Goal: Information Seeking & Learning: Learn about a topic

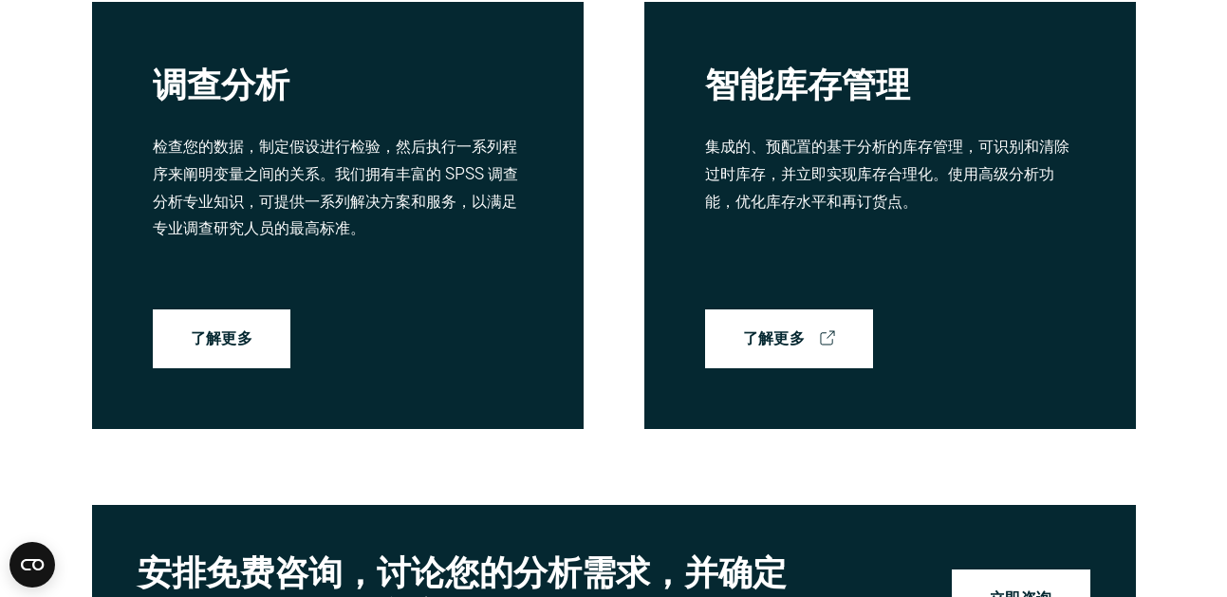
scroll to position [5174, 0]
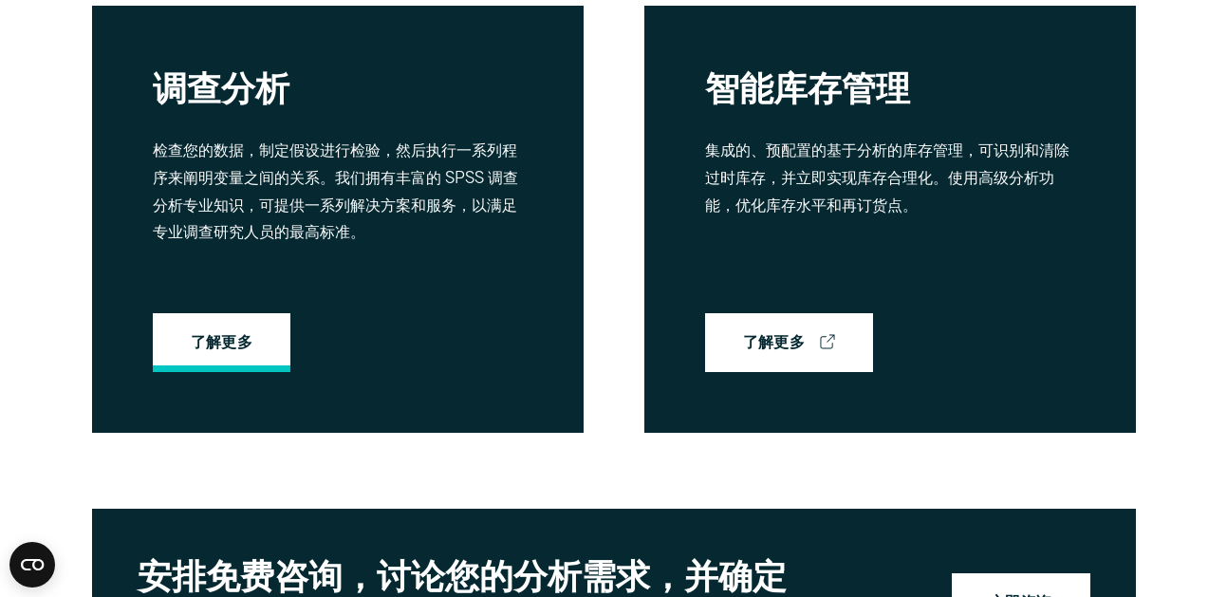
click at [265, 333] on link "了解更多" at bounding box center [222, 342] width 139 height 59
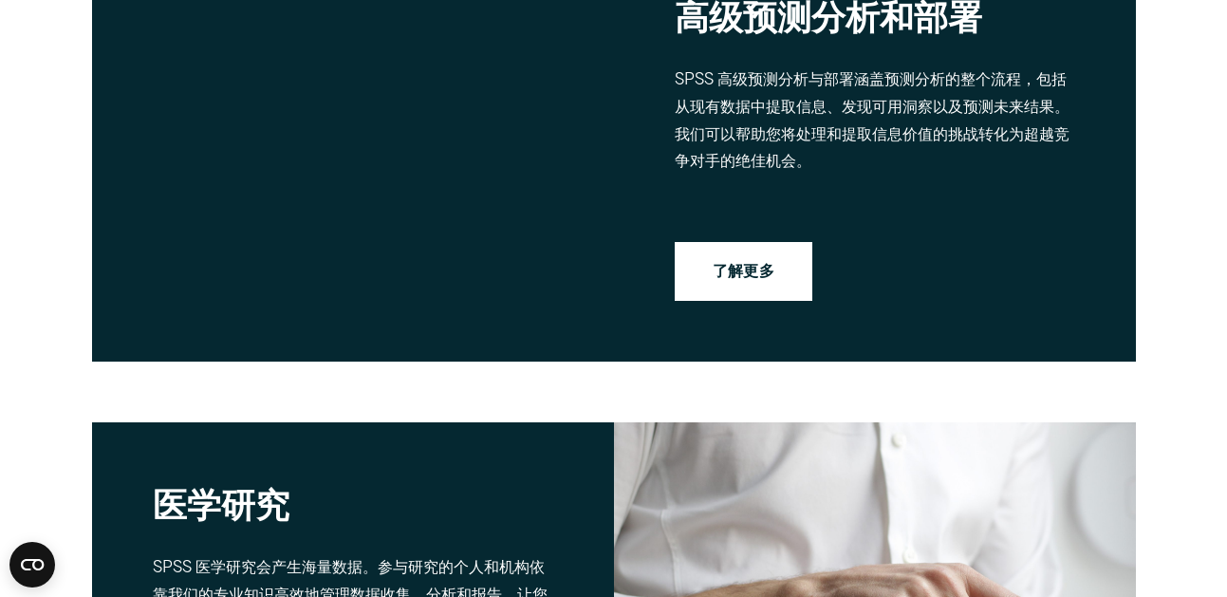
scroll to position [3558, 0]
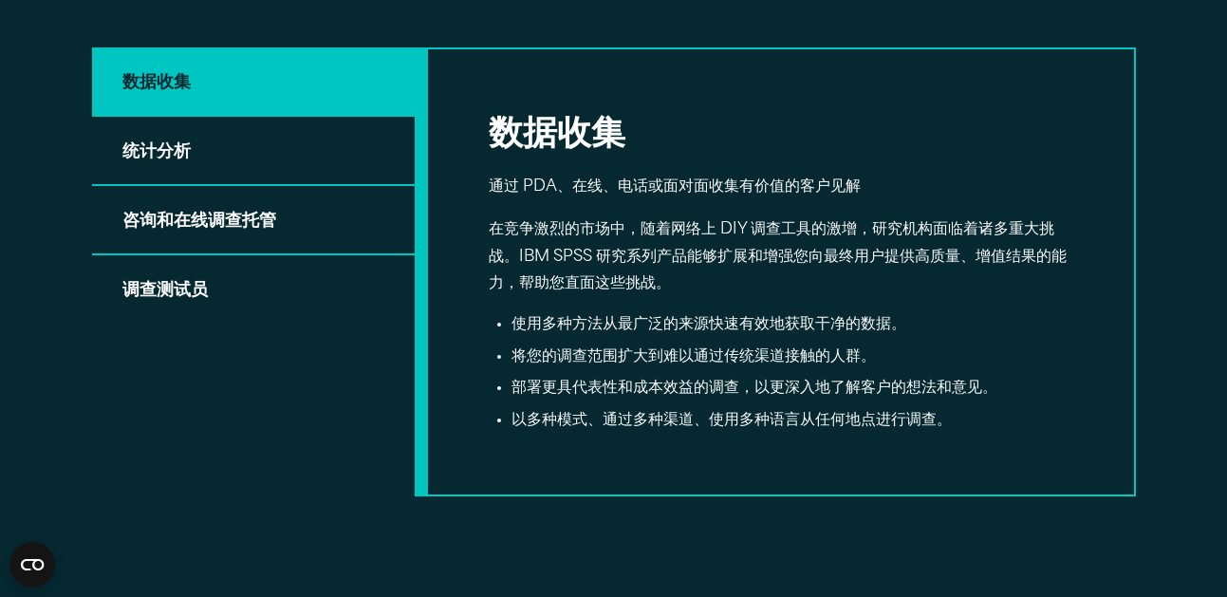
scroll to position [1100, 0]
click at [0, 0] on fieldset "SPSS Newsletter" at bounding box center [0, 0] width 0 height 0
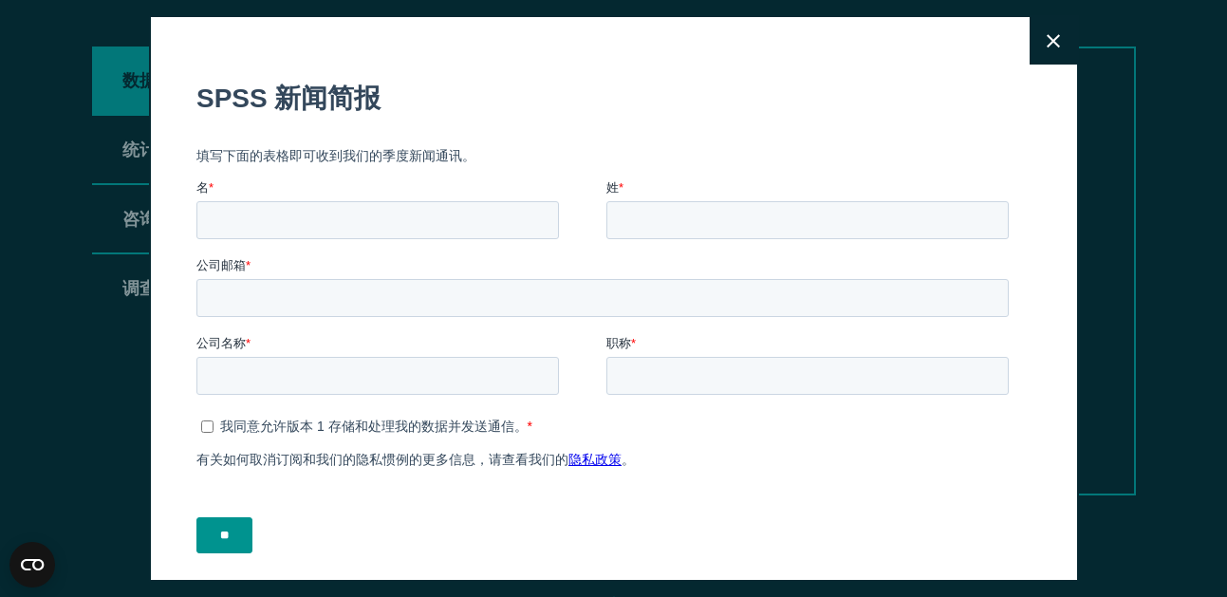
click at [1050, 41] on icon at bounding box center [1053, 41] width 13 height 14
